Goal: Navigation & Orientation: Understand site structure

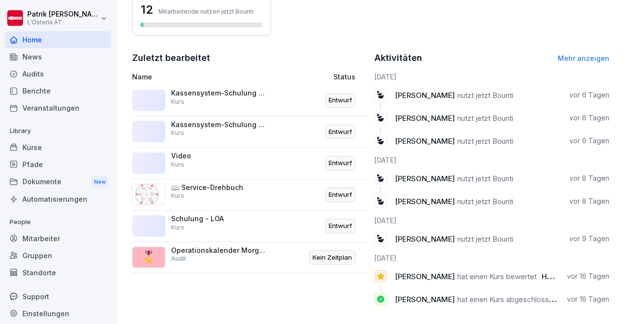
scroll to position [318, 0]
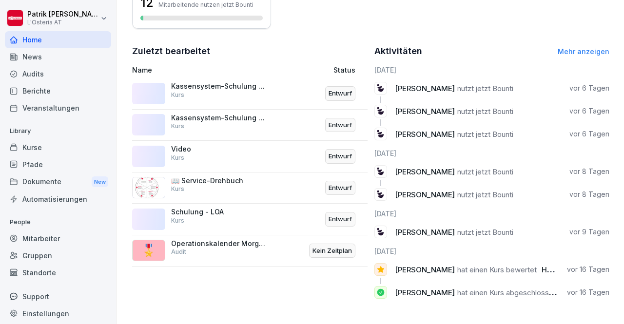
click at [587, 47] on link "Mehr anzeigen" at bounding box center [584, 51] width 52 height 8
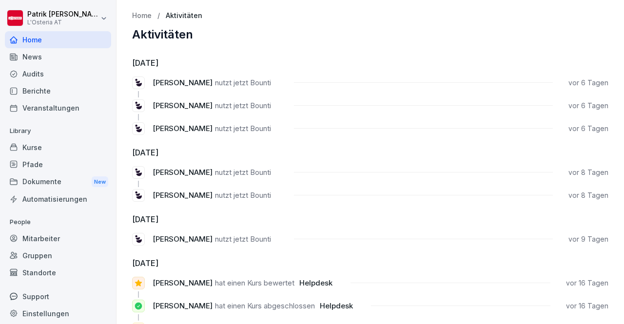
click at [53, 56] on div "News" at bounding box center [58, 56] width 106 height 17
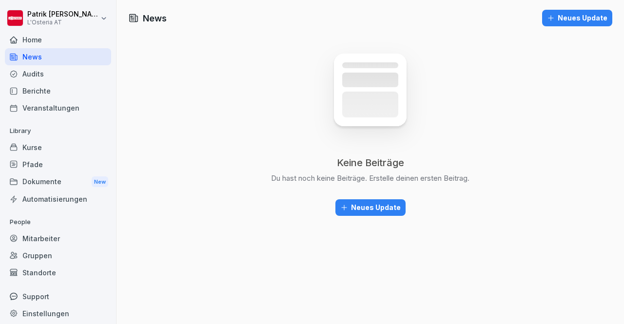
click at [36, 75] on div "Audits" at bounding box center [58, 73] width 106 height 17
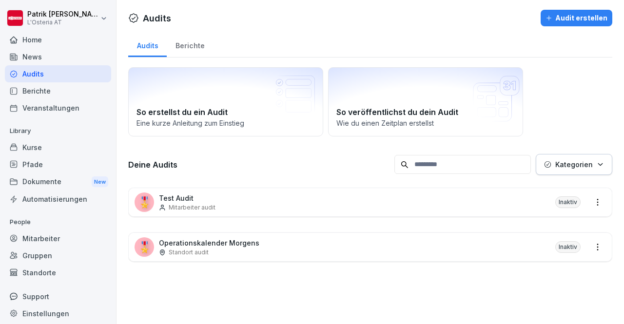
click at [38, 95] on div "Berichte" at bounding box center [58, 90] width 106 height 17
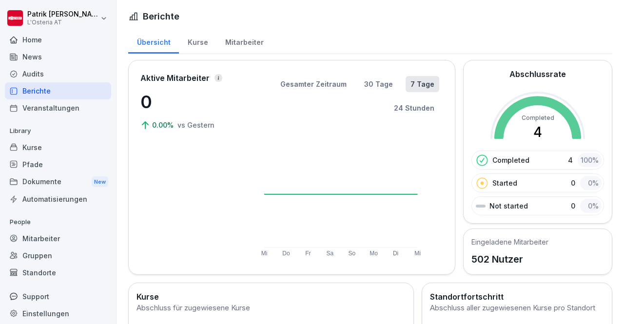
click at [187, 41] on div "Kurse" at bounding box center [198, 41] width 38 height 25
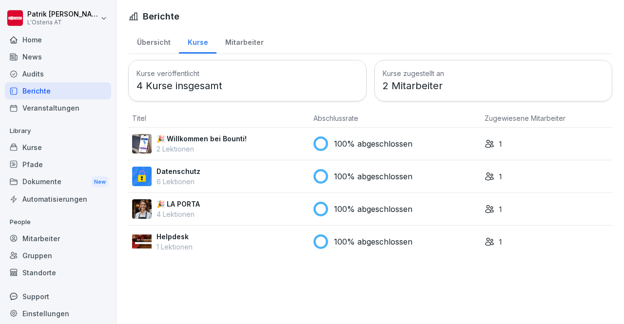
click at [229, 41] on div "Mitarbeiter" at bounding box center [244, 41] width 56 height 25
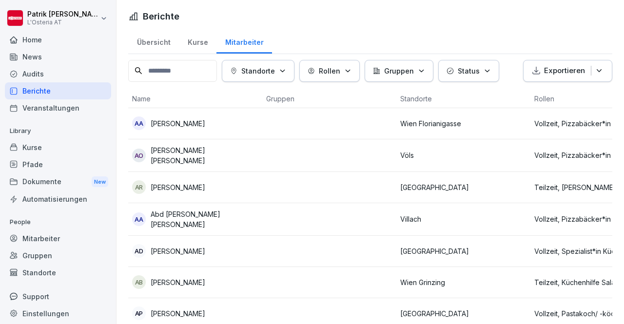
click at [39, 63] on div "News" at bounding box center [58, 56] width 106 height 17
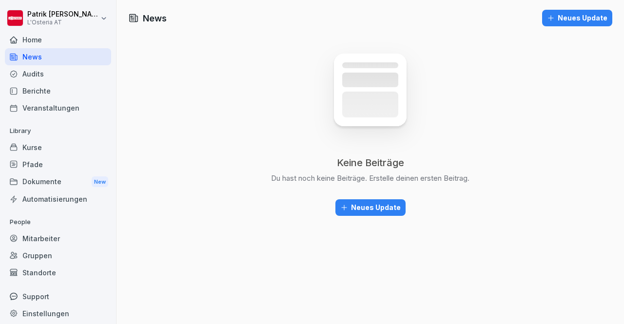
click at [60, 176] on div "Dokumente New" at bounding box center [58, 182] width 106 height 18
